Goal: Task Accomplishment & Management: Complete application form

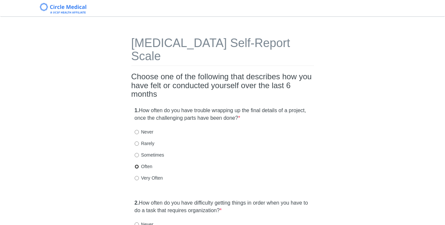
click at [136, 164] on input "Often" at bounding box center [136, 166] width 4 height 4
radio input "true"
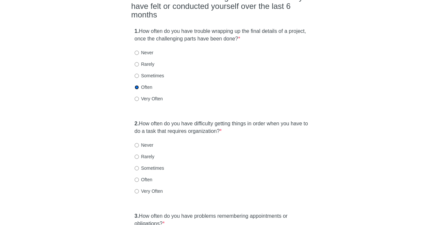
scroll to position [80, 0]
click at [136, 189] on input "Very Often" at bounding box center [136, 191] width 4 height 4
radio input "true"
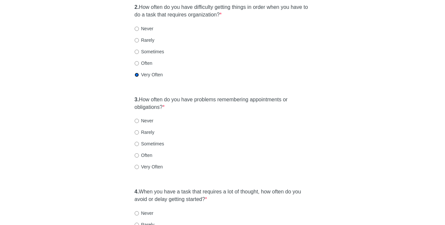
scroll to position [197, 0]
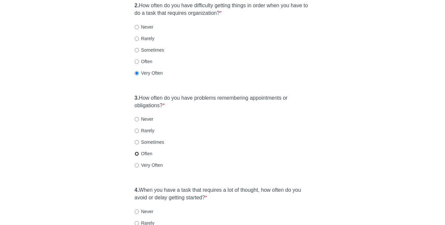
click at [135, 152] on input "Often" at bounding box center [136, 154] width 4 height 4
radio input "true"
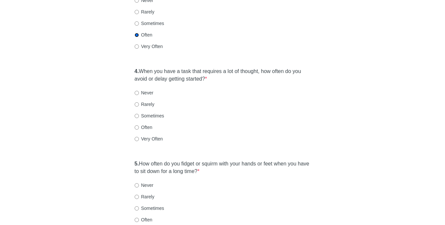
scroll to position [316, 0]
click at [136, 125] on input "Often" at bounding box center [136, 127] width 4 height 4
radio input "true"
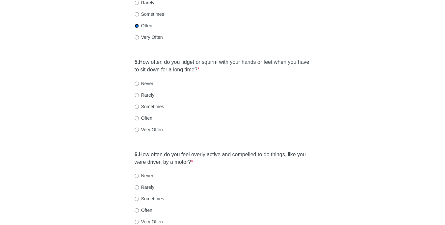
scroll to position [421, 0]
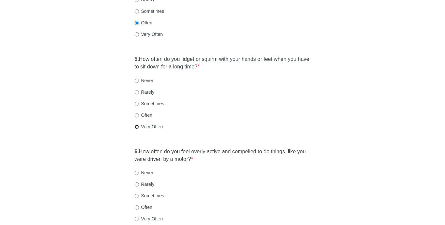
click at [135, 125] on input "Very Often" at bounding box center [136, 127] width 4 height 4
radio input "true"
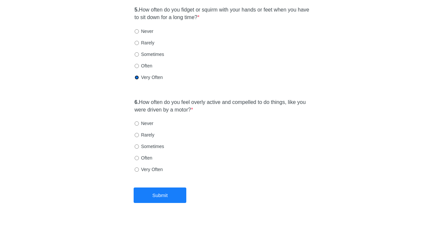
scroll to position [475, 0]
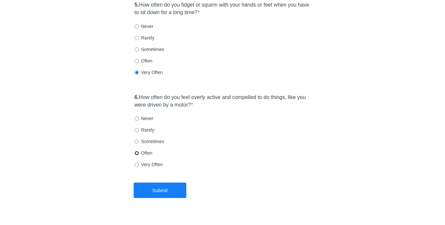
click at [135, 151] on input "Often" at bounding box center [136, 153] width 4 height 4
radio input "true"
click at [152, 182] on button "Submit" at bounding box center [159, 189] width 53 height 15
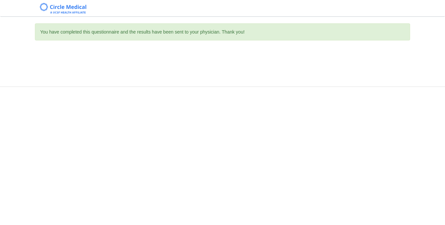
scroll to position [0, 0]
